Goal: Information Seeking & Learning: Find specific fact

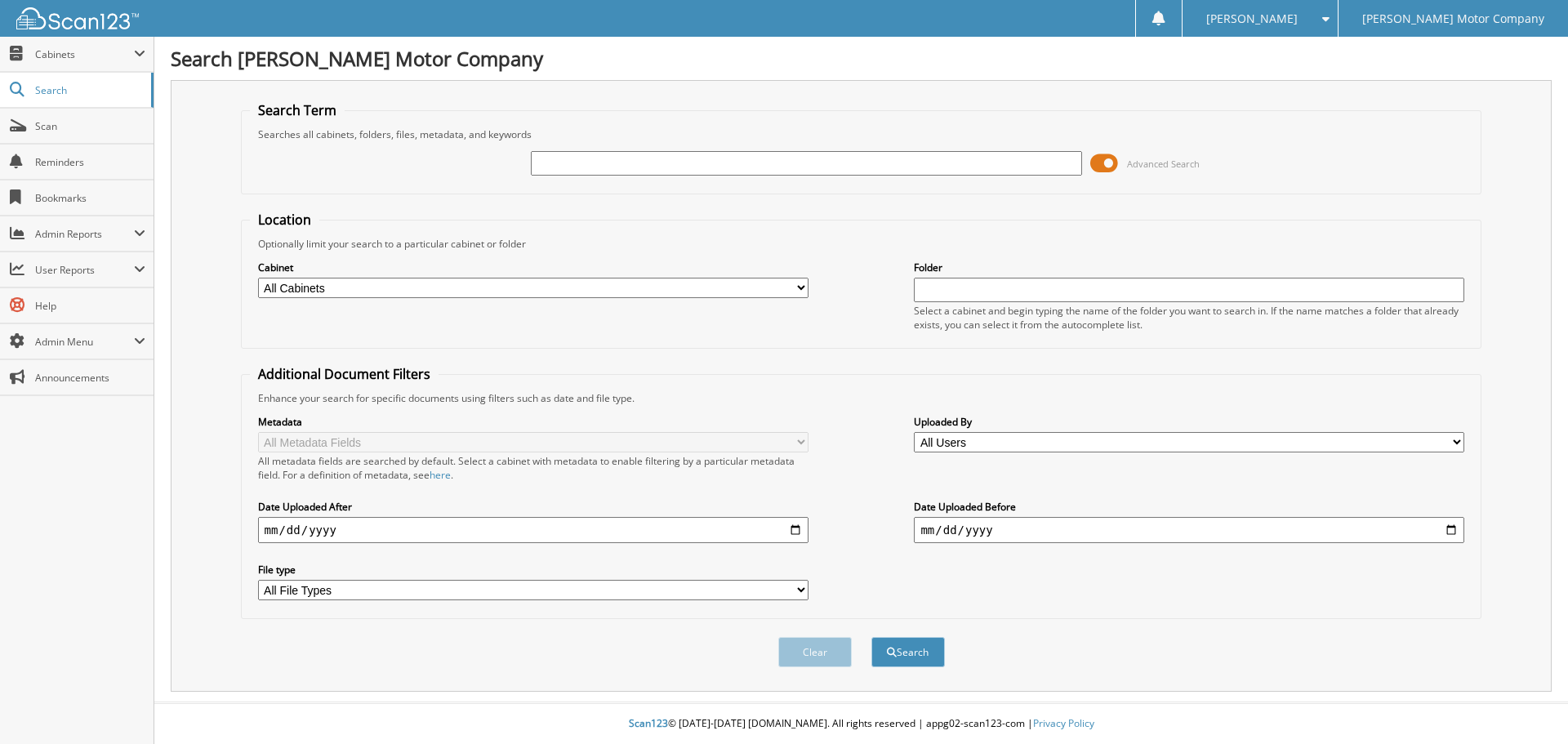
click at [617, 162] on input "text" at bounding box center [806, 164] width 551 height 25
type input "[US_VEHICLE_IDENTIFICATION_NUMBER]"
click at [872, 637] on button "Search" at bounding box center [908, 652] width 73 height 30
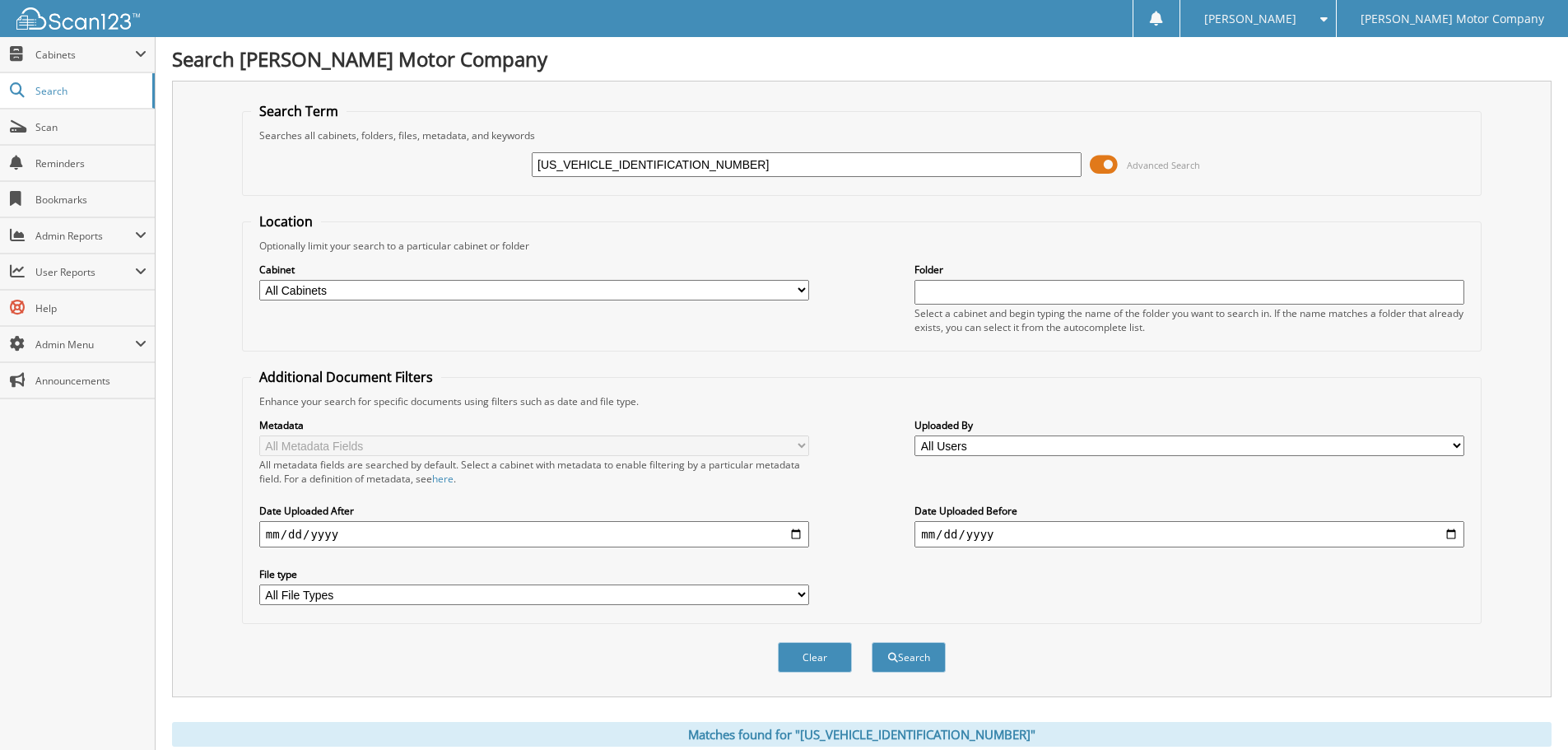
click at [950, 157] on input "[US_VEHICLE_IDENTIFICATION_NUMBER]" at bounding box center [806, 165] width 550 height 25
click at [872, 642] on button "Search" at bounding box center [908, 657] width 74 height 31
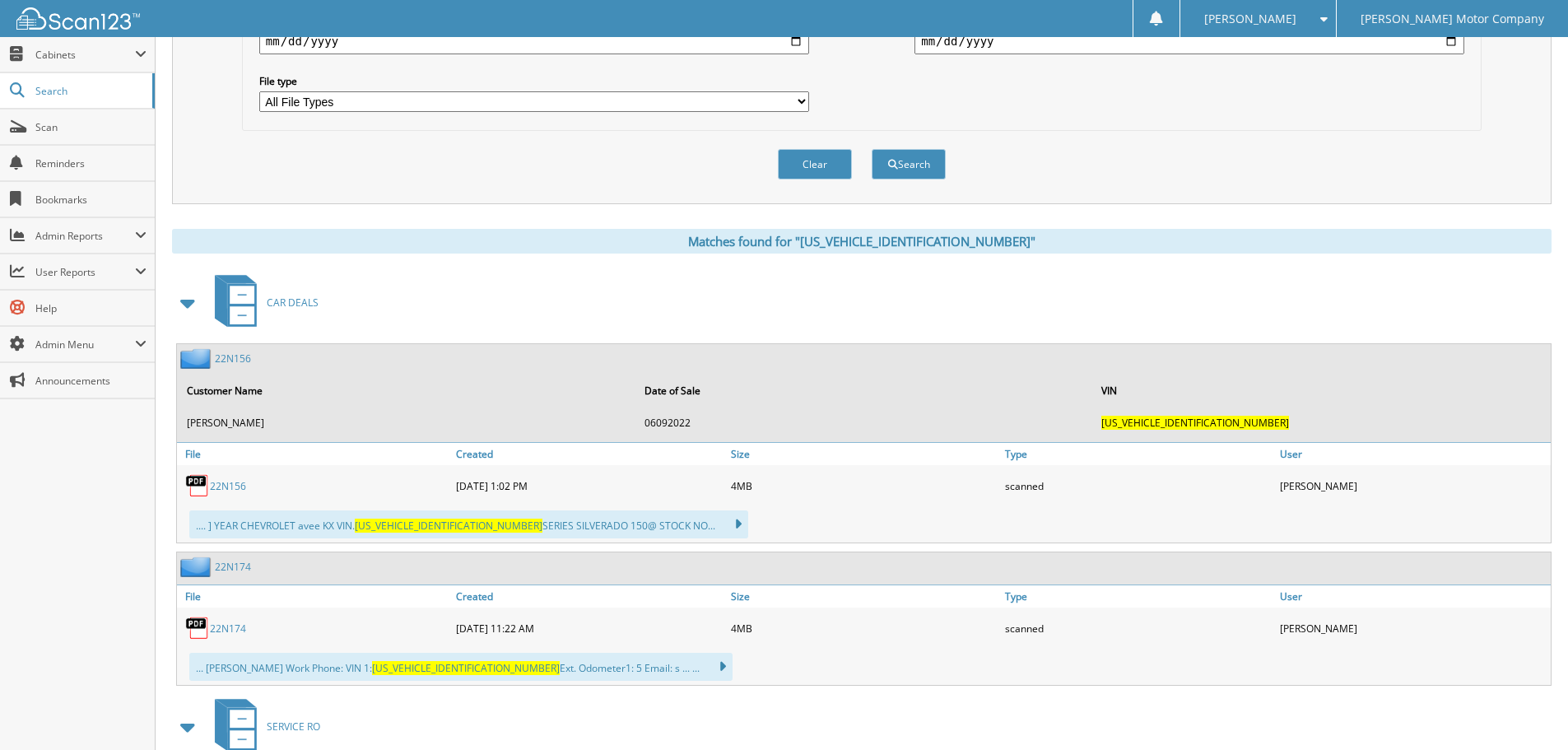
scroll to position [494, 0]
click at [219, 484] on link "22N156" at bounding box center [228, 485] width 37 height 14
